Goal: Check status: Check status

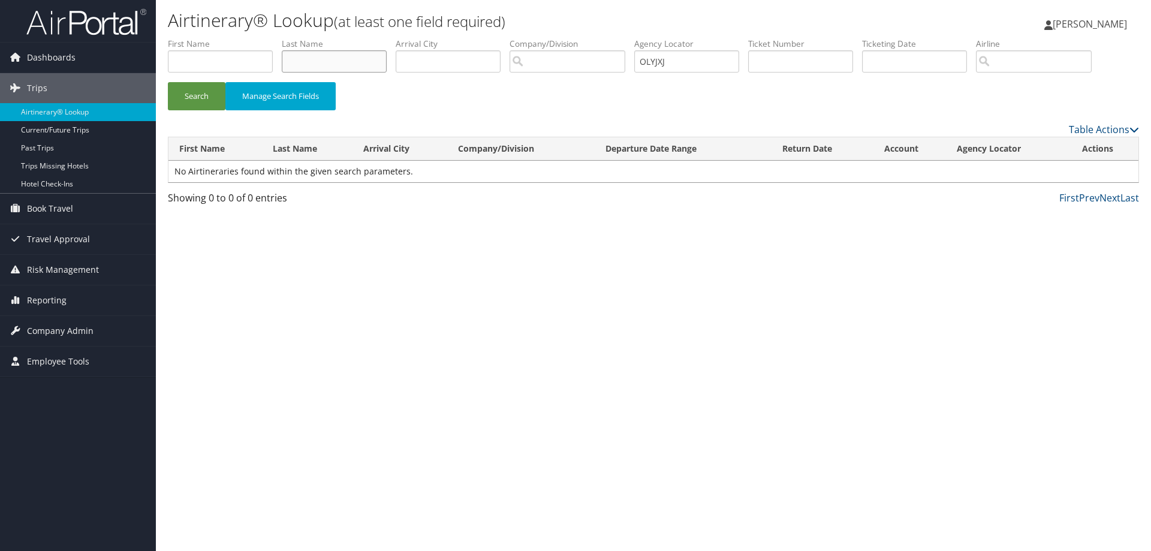
click at [321, 56] on input "text" at bounding box center [334, 61] width 105 height 22
type input "[PERSON_NAME]"
click at [168, 82] on button "Search" at bounding box center [197, 96] width 58 height 28
drag, startPoint x: 694, startPoint y: 59, endPoint x: 562, endPoint y: 59, distance: 131.8
click at [562, 38] on ul "First Name Last Name [PERSON_NAME] Departure City Arrival City Company/Division…" at bounding box center [653, 38] width 971 height 0
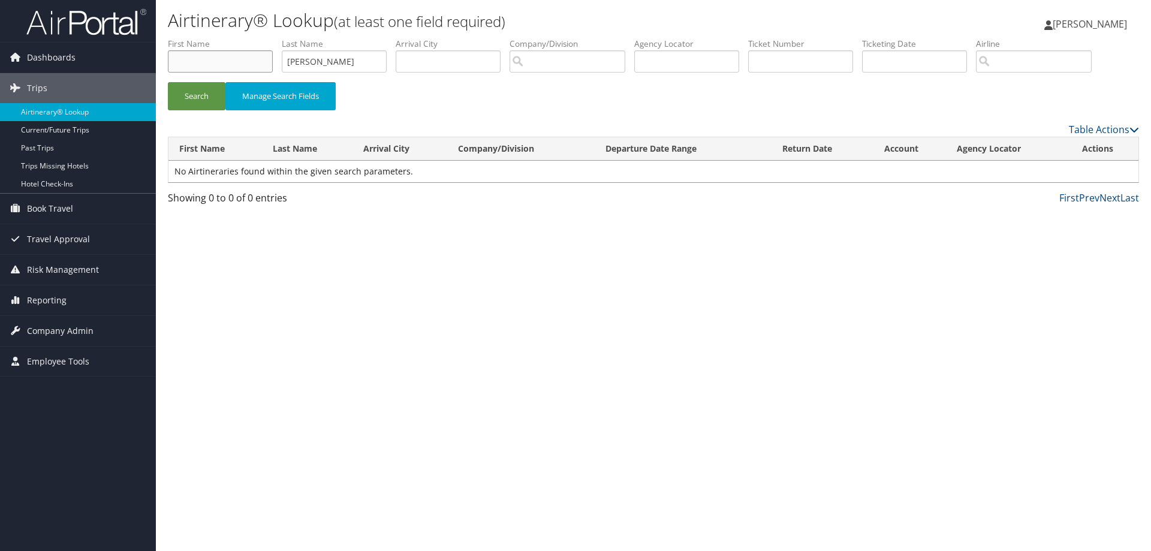
click at [211, 65] on input "text" at bounding box center [220, 61] width 105 height 22
type input "[PERSON_NAME]"
click at [1024, 55] on input "search" at bounding box center [1034, 61] width 116 height 22
click at [168, 82] on button "Search" at bounding box center [197, 96] width 58 height 28
click at [1021, 87] on div "Southwest Airlines (WN)" at bounding box center [1055, 84] width 129 height 12
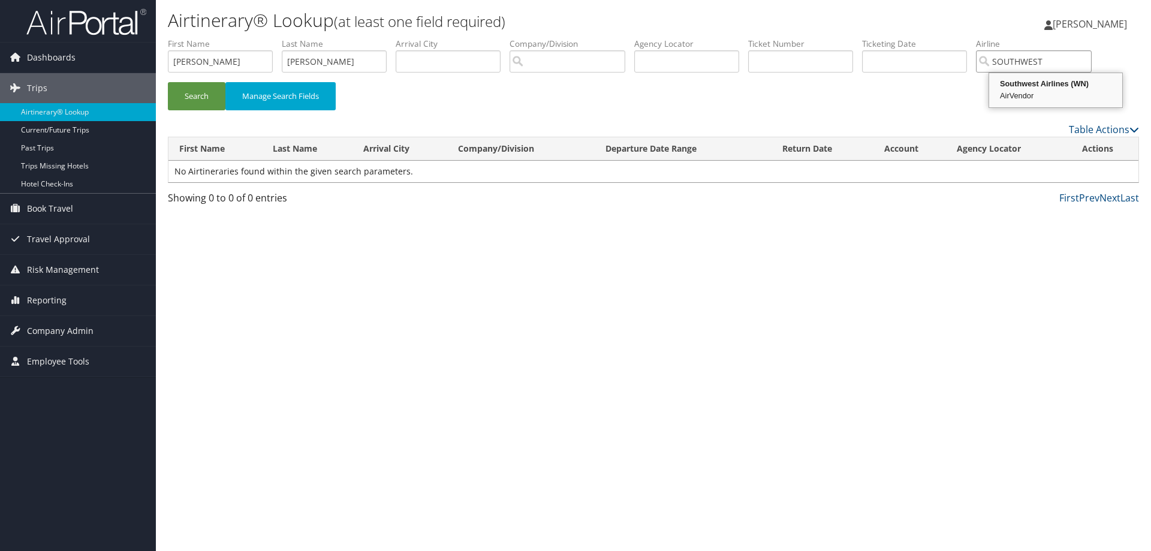
type input "Southwest Airlines"
click at [200, 104] on button "Search" at bounding box center [197, 96] width 58 height 28
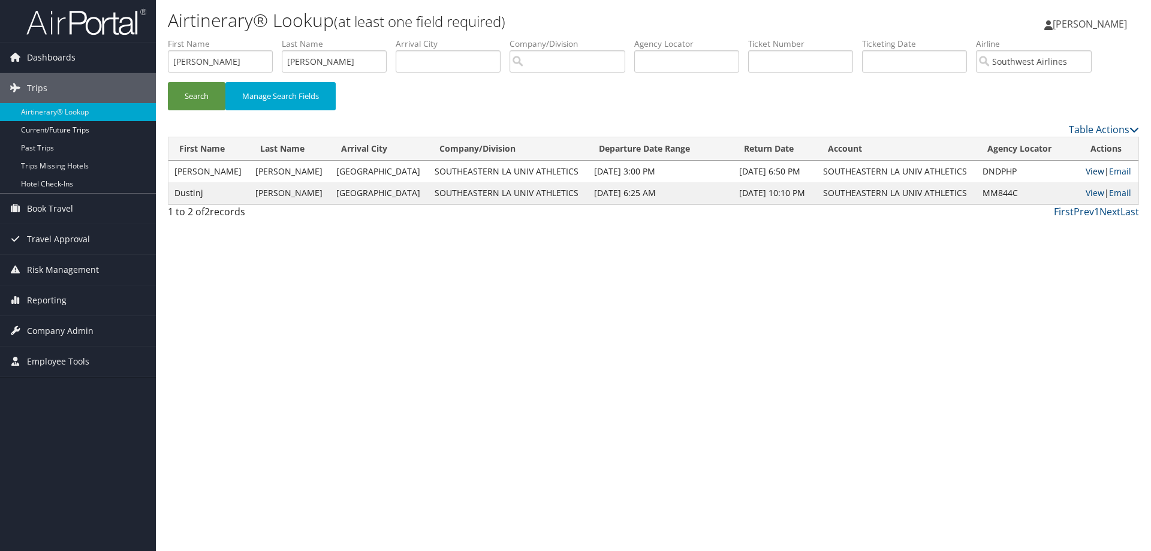
click at [1088, 168] on link "View" at bounding box center [1094, 170] width 19 height 11
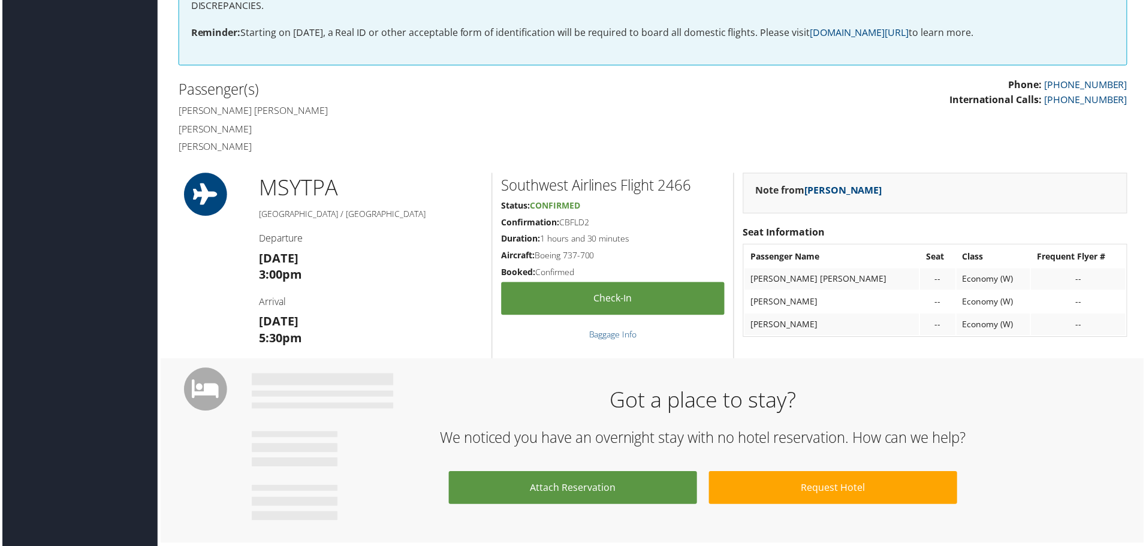
scroll to position [300, 0]
